Goal: Find specific fact: Find specific fact

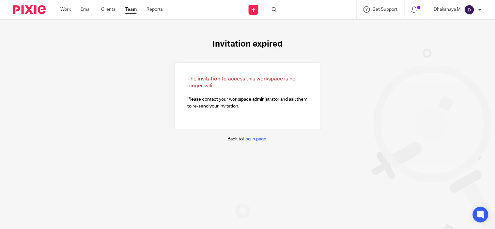
click at [284, 7] on div at bounding box center [310, 9] width 91 height 19
click at [284, 8] on input "Search" at bounding box center [307, 11] width 59 height 6
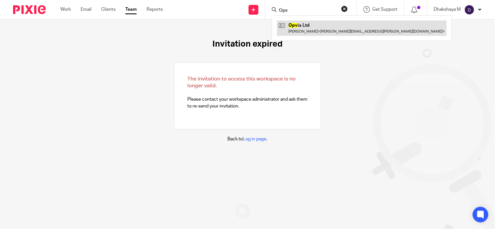
type input "Opv"
click at [304, 30] on link at bounding box center [362, 28] width 170 height 15
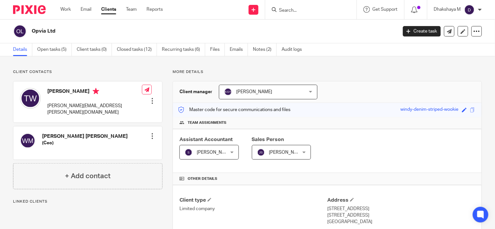
scroll to position [180, 0]
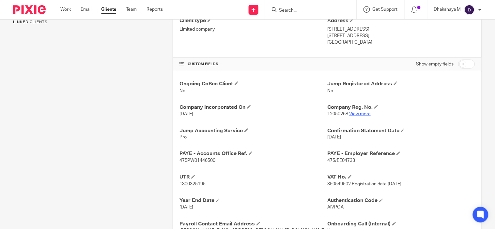
click at [352, 115] on link "View more" at bounding box center [360, 114] width 22 height 5
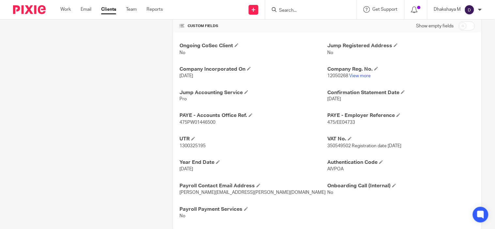
scroll to position [219, 0]
drag, startPoint x: 324, startPoint y: 147, endPoint x: 343, endPoint y: 147, distance: 19.3
click at [343, 147] on div "Ongoing CoSec Client No Jump Registered Address No Company Incorporated On [DAT…" at bounding box center [327, 130] width 309 height 197
drag, startPoint x: 347, startPoint y: 146, endPoint x: 324, endPoint y: 148, distance: 22.6
click at [327, 148] on span "350549502 Registration date [DATE]" at bounding box center [364, 146] width 74 height 5
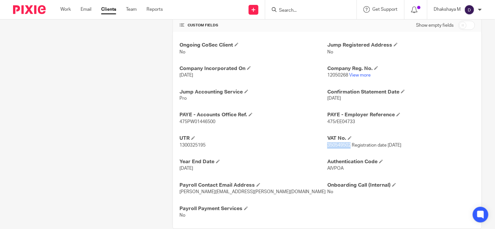
copy span "350549502"
